Goal: Task Accomplishment & Management: Use online tool/utility

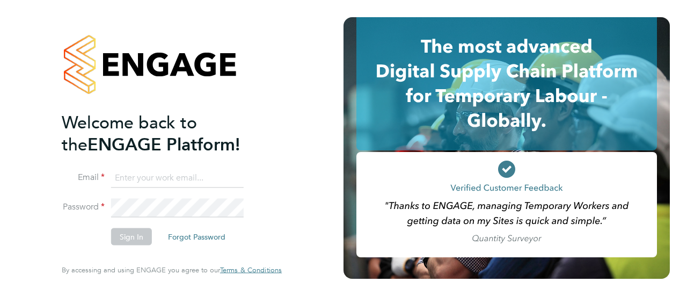
type input "[EMAIL_ADDRESS][DOMAIN_NAME]"
click at [14, 116] on div "Welcome back to the ENGAGE Platform! Email [EMAIL_ADDRESS][DOMAIN_NAME] Passwor…" at bounding box center [171, 148] width 343 height 296
click at [120, 234] on button "Sign In" at bounding box center [131, 236] width 41 height 17
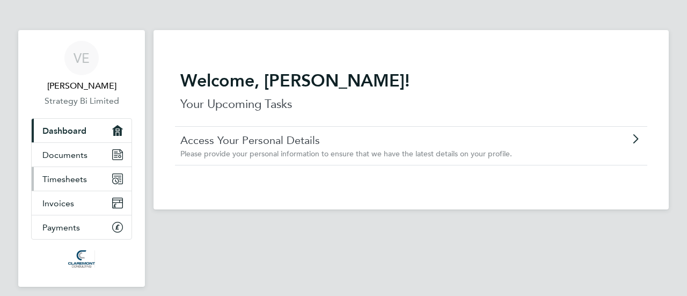
click at [64, 176] on span "Timesheets" at bounding box center [64, 179] width 45 height 10
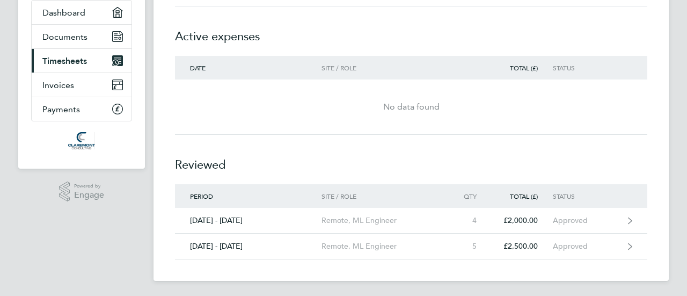
scroll to position [119, 0]
click at [69, 84] on span "Invoices" at bounding box center [58, 84] width 32 height 10
